Goal: Task Accomplishment & Management: Complete application form

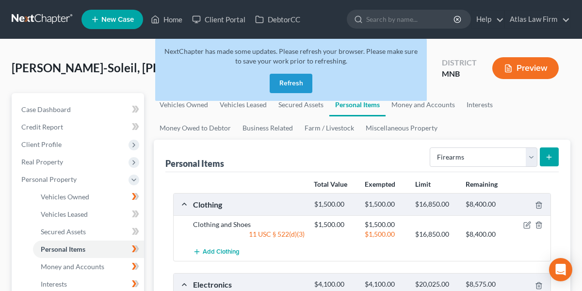
select select "firearms"
click at [279, 80] on button "Refresh" at bounding box center [291, 83] width 43 height 19
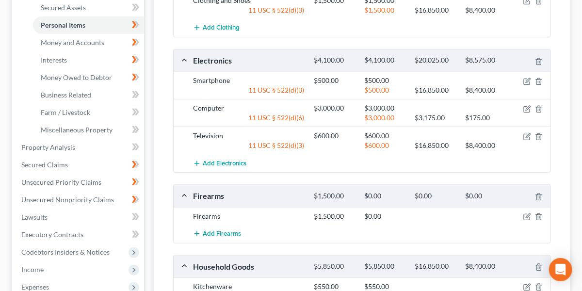
scroll to position [225, 0]
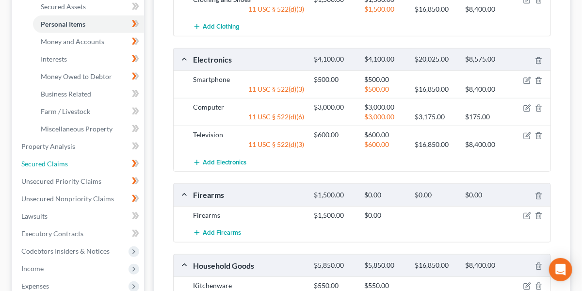
click at [63, 164] on span "Secured Claims" at bounding box center [44, 164] width 47 height 8
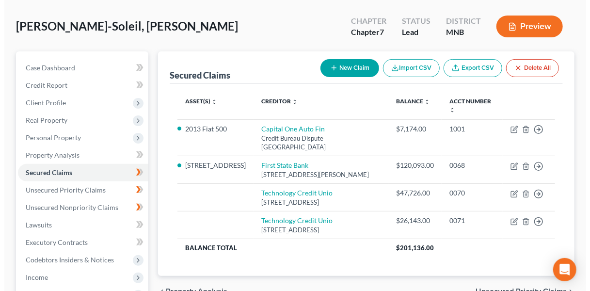
scroll to position [59, 0]
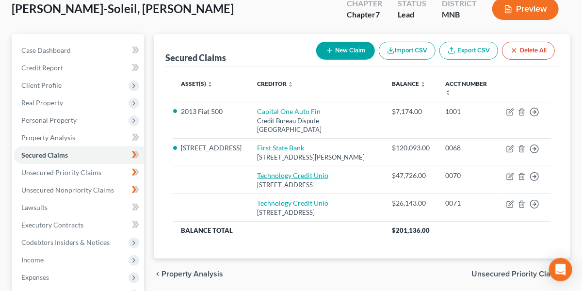
click at [303, 173] on link "Technology Credit Unio" at bounding box center [292, 175] width 71 height 8
select select "4"
select select "0"
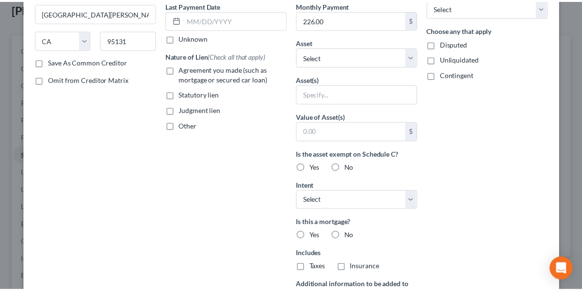
scroll to position [272, 0]
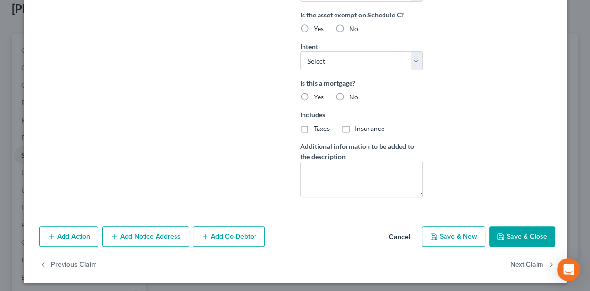
click at [403, 233] on button "Cancel" at bounding box center [399, 236] width 37 height 19
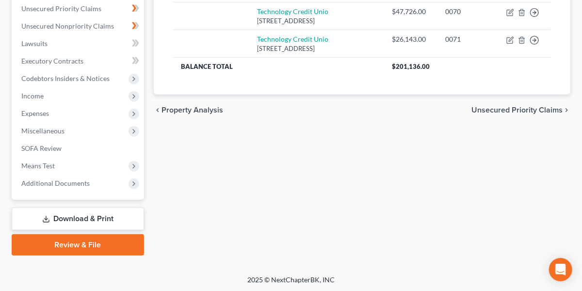
scroll to position [223, 0]
click at [67, 163] on span "Means Test" at bounding box center [79, 165] width 130 height 17
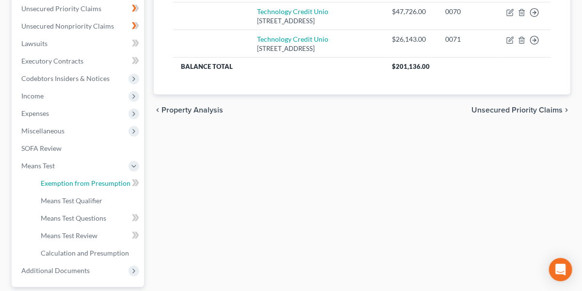
click at [81, 181] on span "Exemption from Presumption" at bounding box center [86, 183] width 90 height 8
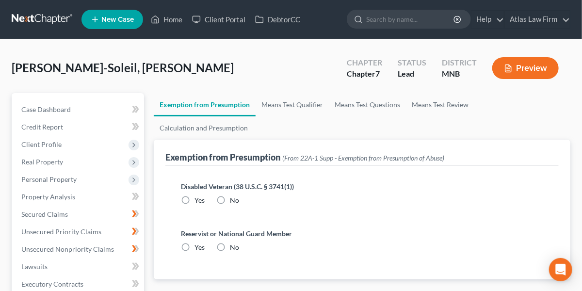
click at [230, 195] on label "No" at bounding box center [234, 200] width 9 height 10
click at [234, 195] on input "No" at bounding box center [237, 198] width 6 height 6
radio input "true"
click at [230, 242] on label "No" at bounding box center [234, 247] width 9 height 10
click at [234, 242] on input "No" at bounding box center [237, 245] width 6 height 6
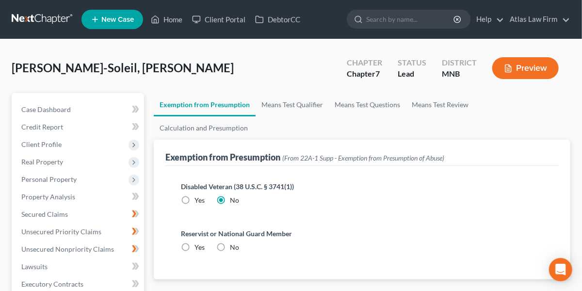
radio input "true"
click at [298, 102] on link "Means Test Qualifier" at bounding box center [292, 104] width 73 height 23
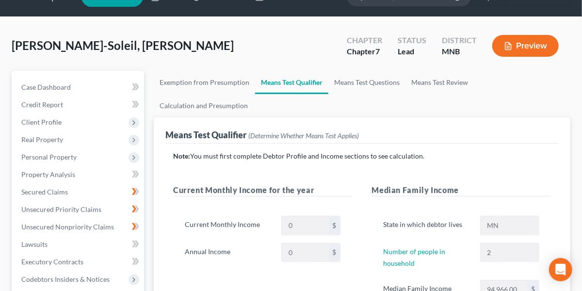
scroll to position [22, 0]
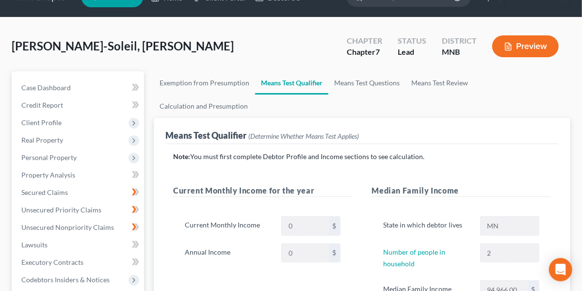
click at [49, 158] on span "Personal Property" at bounding box center [48, 157] width 55 height 8
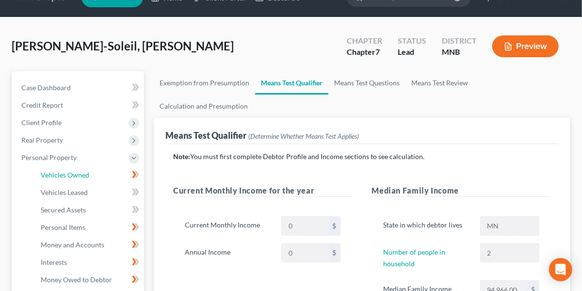
click at [79, 176] on span "Vehicles Owned" at bounding box center [65, 175] width 48 height 8
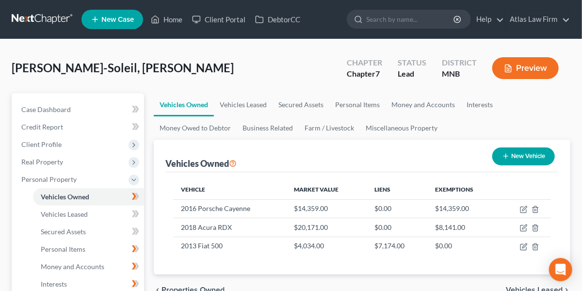
click at [58, 15] on link at bounding box center [43, 19] width 62 height 17
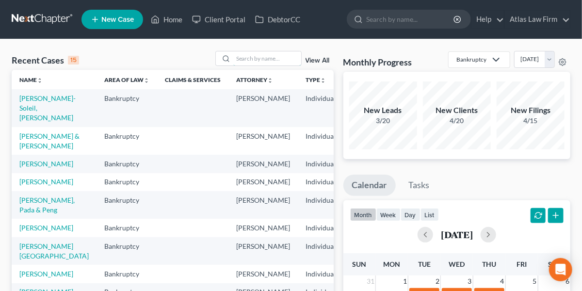
click at [249, 60] on input "search" at bounding box center [267, 58] width 68 height 14
type input "ahmed"
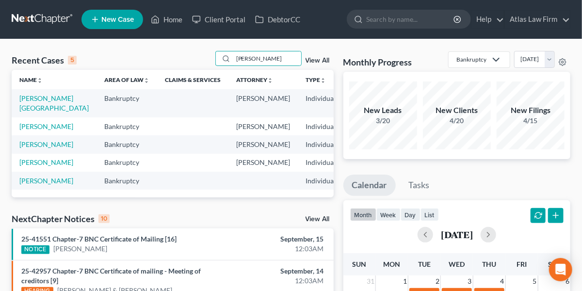
click at [27, 130] on td "[PERSON_NAME]" at bounding box center [54, 126] width 85 height 18
click at [27, 127] on link "[PERSON_NAME]" at bounding box center [46, 126] width 54 height 8
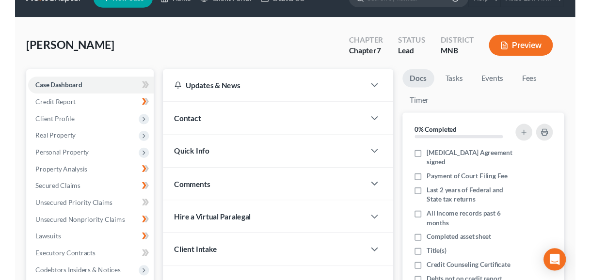
scroll to position [22, 0]
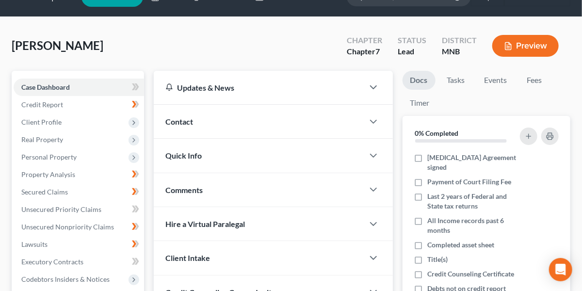
click at [512, 44] on icon "button" at bounding box center [508, 46] width 9 height 9
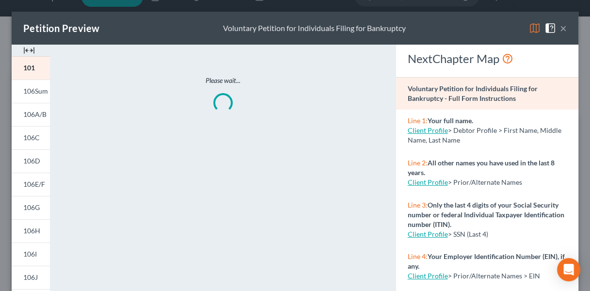
click at [529, 27] on img at bounding box center [535, 28] width 12 height 12
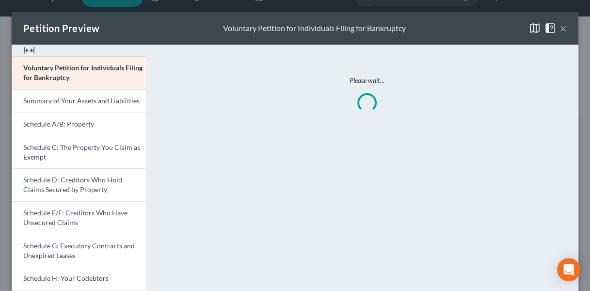
click at [125, 126] on link "Schedule A/B: Property" at bounding box center [79, 123] width 134 height 23
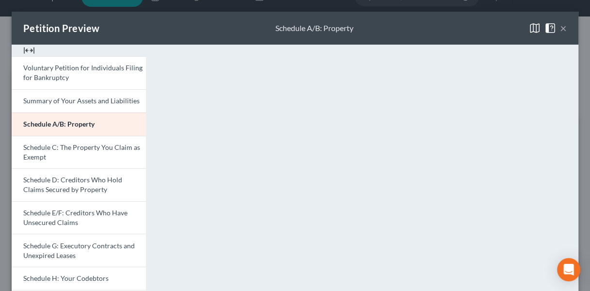
click at [110, 185] on link "Schedule D: Creditors Who Hold Claims Secured by Property" at bounding box center [79, 184] width 134 height 33
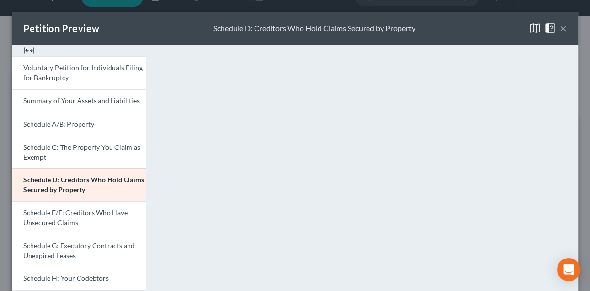
click at [77, 133] on link "Schedule A/B: Property" at bounding box center [79, 123] width 134 height 23
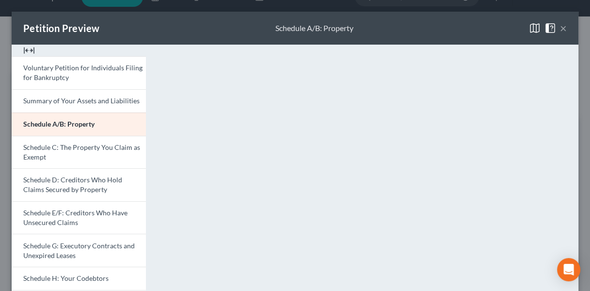
click at [83, 184] on link "Schedule D: Creditors Who Hold Claims Secured by Property" at bounding box center [79, 184] width 134 height 33
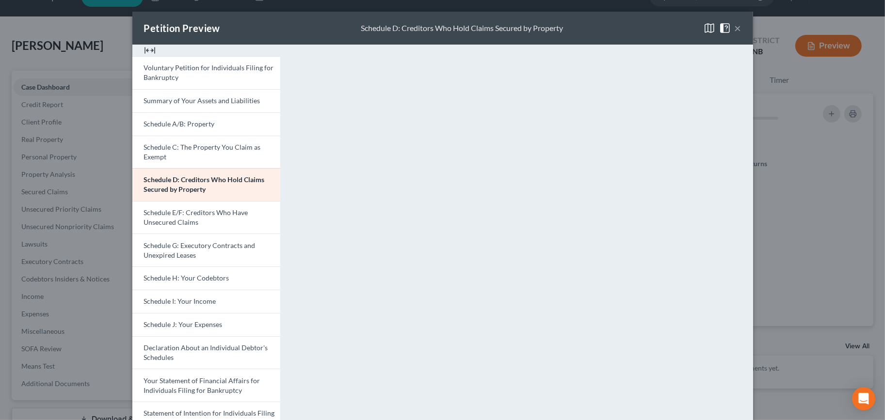
click at [590, 30] on button "×" at bounding box center [738, 28] width 7 height 12
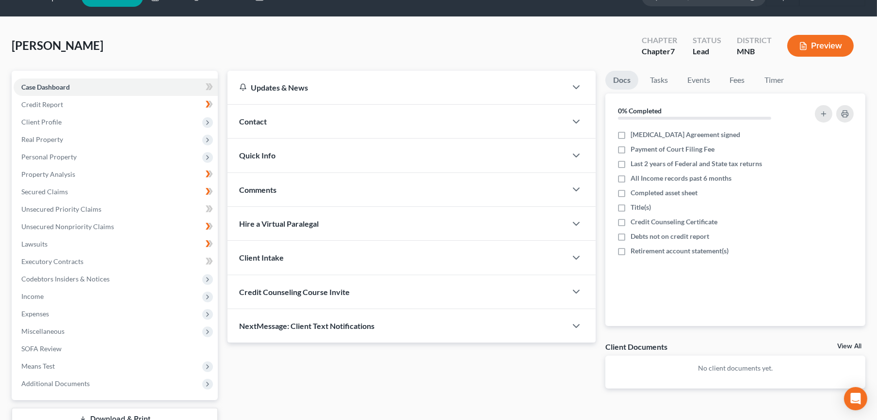
scroll to position [0, 0]
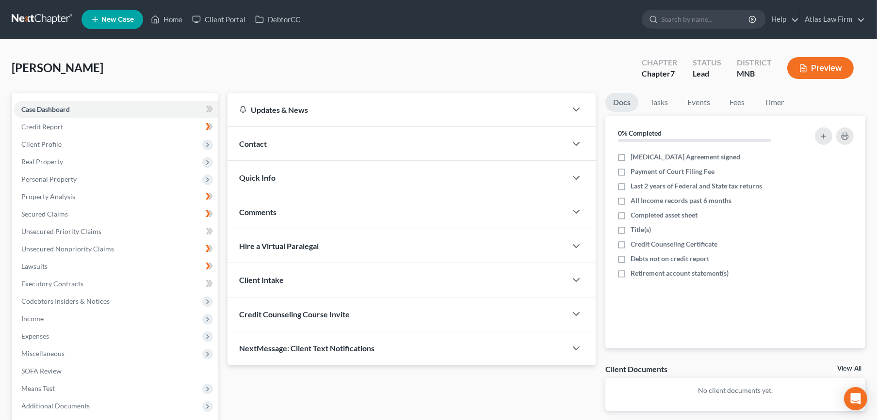
click at [44, 11] on link at bounding box center [43, 19] width 62 height 17
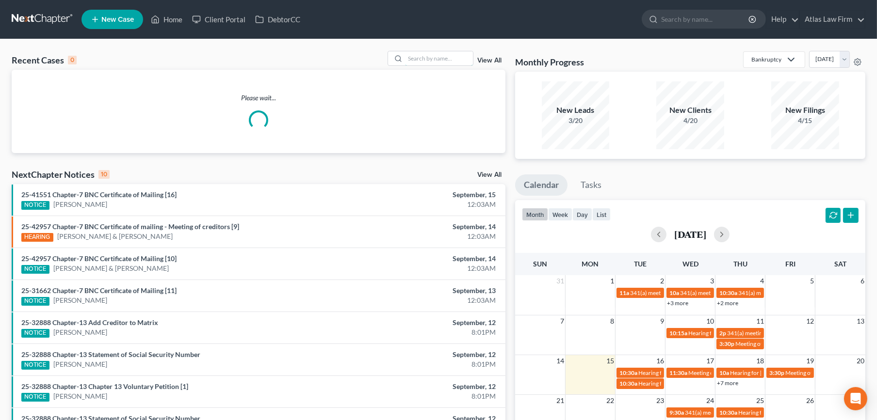
click at [456, 64] on input "search" at bounding box center [439, 58] width 68 height 14
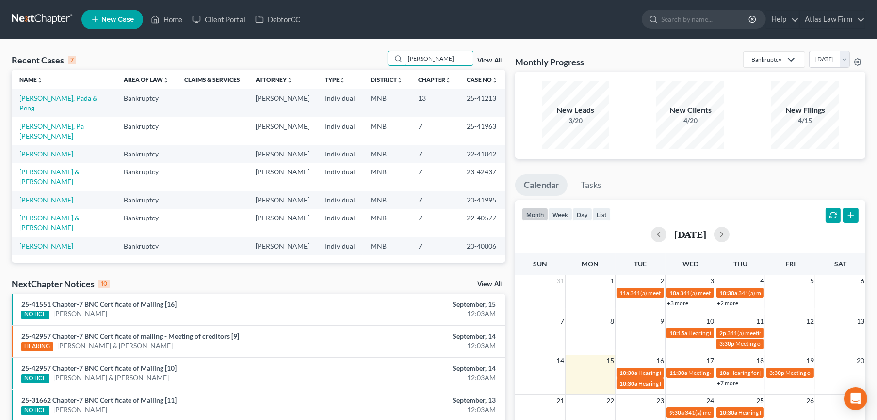
type input "[PERSON_NAME]"
click at [50, 122] on link "[PERSON_NAME], Pa [PERSON_NAME]" at bounding box center [51, 131] width 64 height 18
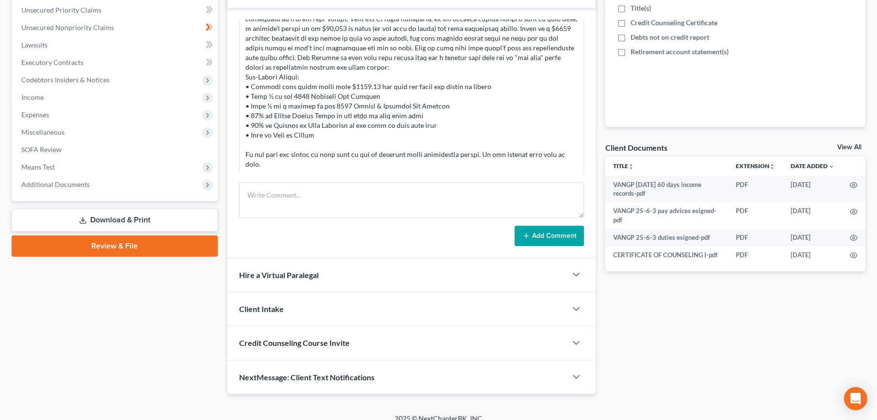
scroll to position [232, 0]
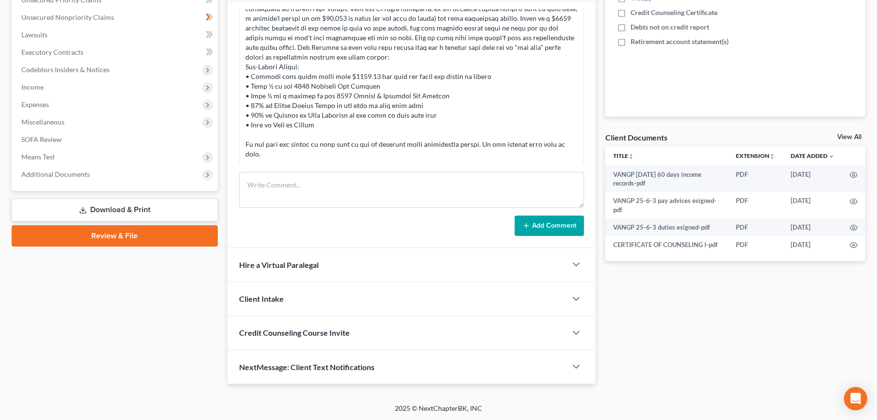
drag, startPoint x: 119, startPoint y: 178, endPoint x: 116, endPoint y: 186, distance: 8.5
click at [119, 178] on span "Additional Documents" at bounding box center [116, 174] width 204 height 17
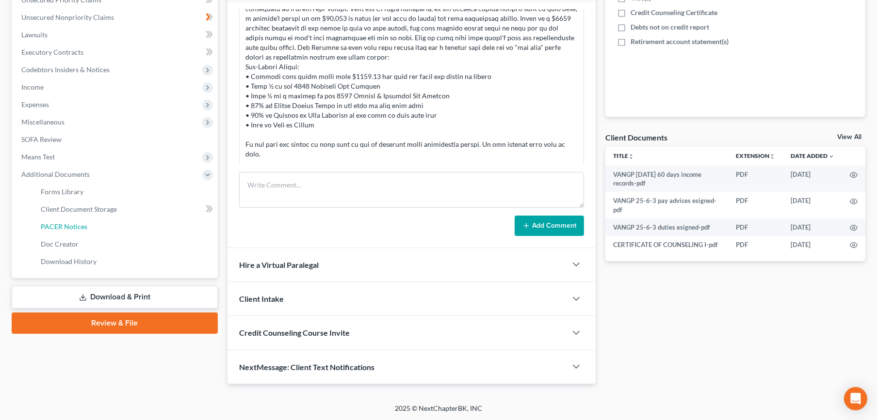
click at [106, 225] on link "PACER Notices" at bounding box center [125, 226] width 185 height 17
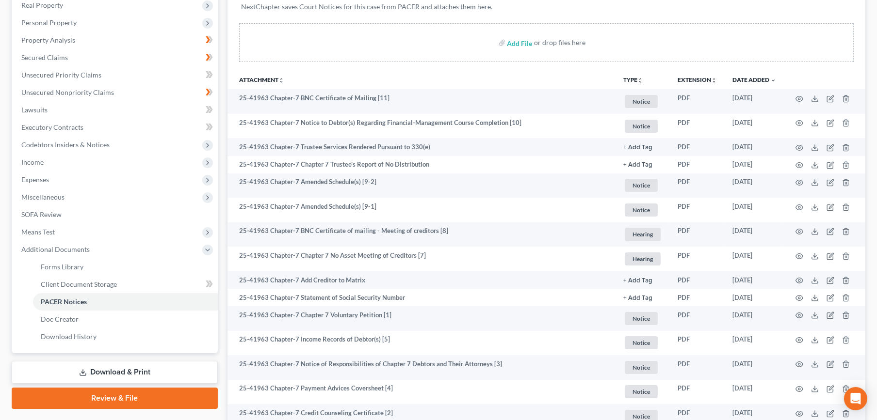
scroll to position [133, 0]
